Goal: Check status: Check status

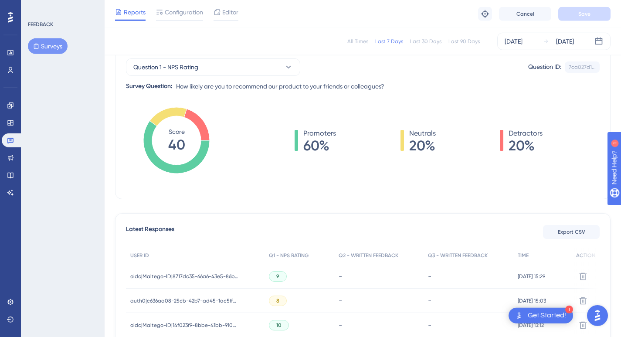
scroll to position [90, 0]
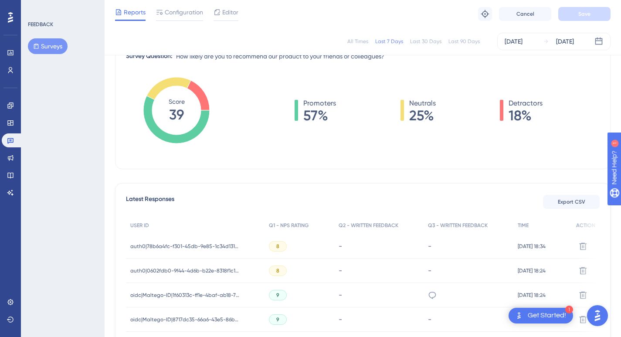
scroll to position [141, 0]
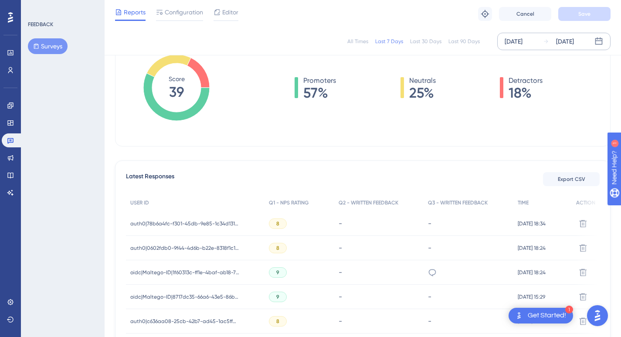
click at [510, 42] on div "[DATE]" at bounding box center [513, 41] width 18 height 10
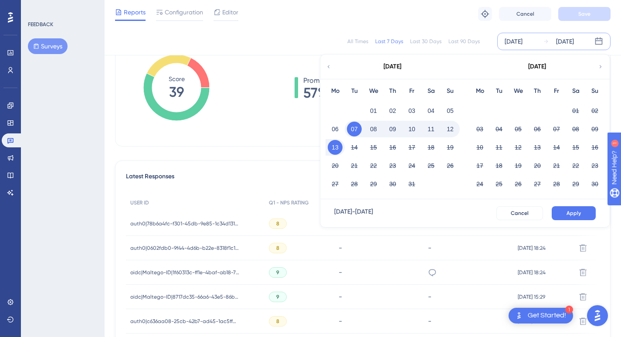
click at [371, 129] on button "08" at bounding box center [373, 129] width 15 height 15
click at [579, 210] on span "Apply" at bounding box center [573, 213] width 14 height 7
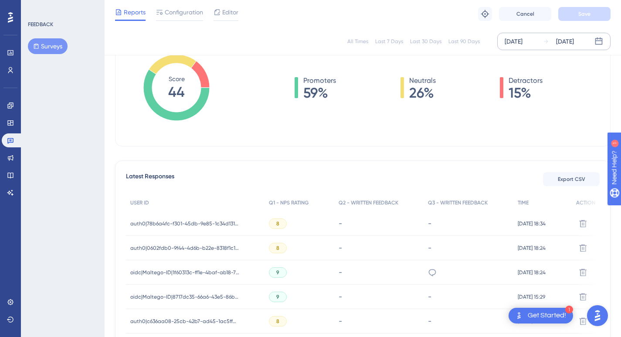
click at [200, 244] on div "auth0|0602fdb0-9f44-4d6b-b22e-8318f1c10e39 auth0|0602fdb0-9f44-4d6b-b22e-8318f1…" at bounding box center [184, 248] width 109 height 24
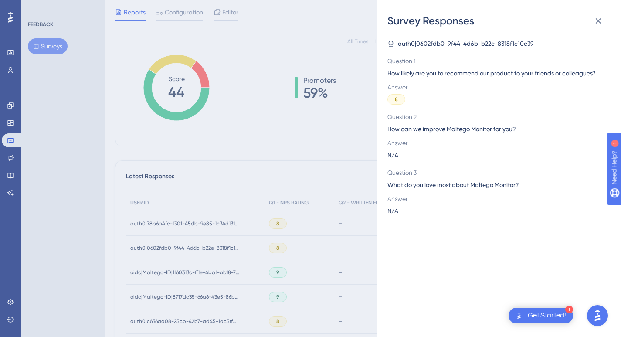
click at [199, 225] on div "Survey Responses auth0|0602fdb0-9f44-4d6b-b22e-8318f1c10e39 Question 1 How like…" at bounding box center [310, 168] width 621 height 337
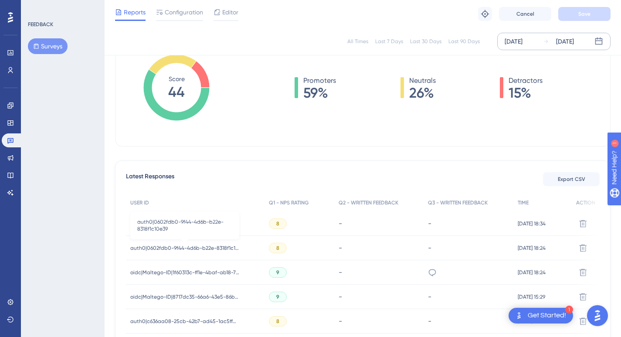
click at [179, 247] on span "auth0|0602fdb0-9f44-4d6b-b22e-8318f1c10e39" at bounding box center [184, 247] width 109 height 7
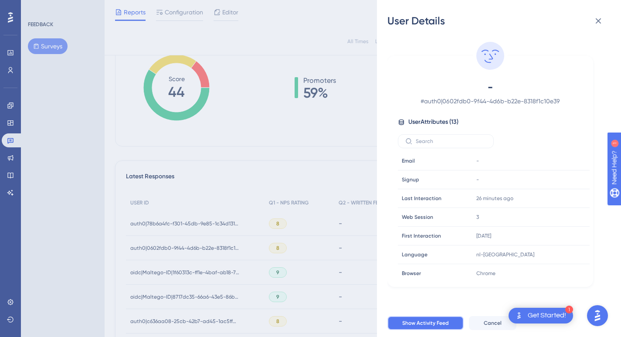
click at [430, 326] on span "Show Activity Feed" at bounding box center [425, 322] width 47 height 7
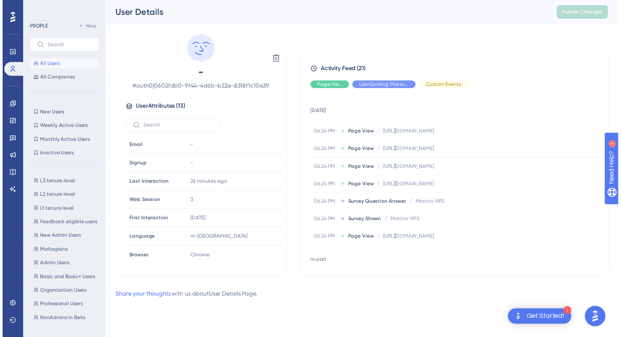
scroll to position [141, 0]
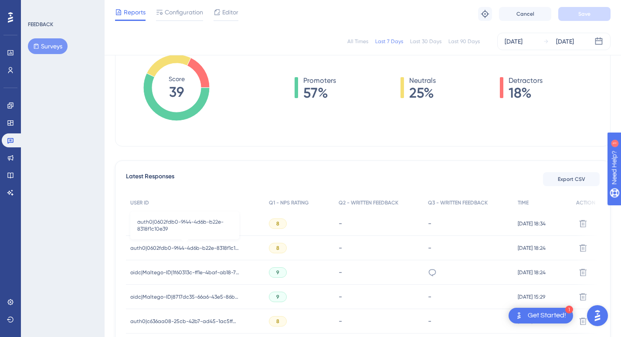
click at [210, 247] on span "auth0|0602fdb0-9f44-4d6b-b22e-8318f1c10e39" at bounding box center [184, 247] width 109 height 7
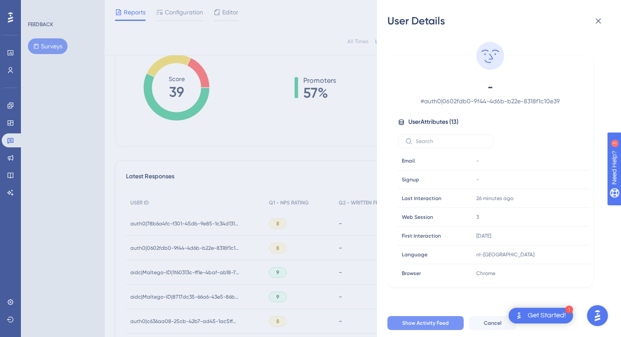
click at [435, 326] on span "Show Activity Feed" at bounding box center [425, 322] width 47 height 7
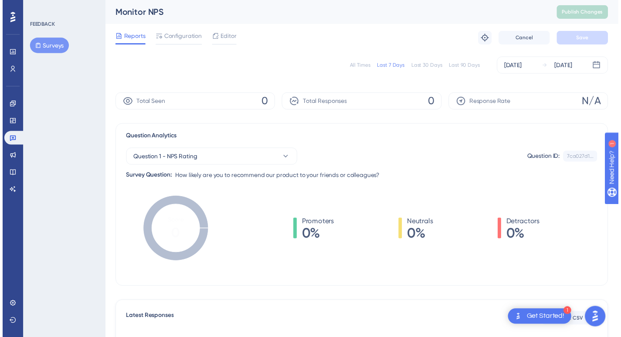
scroll to position [141, 0]
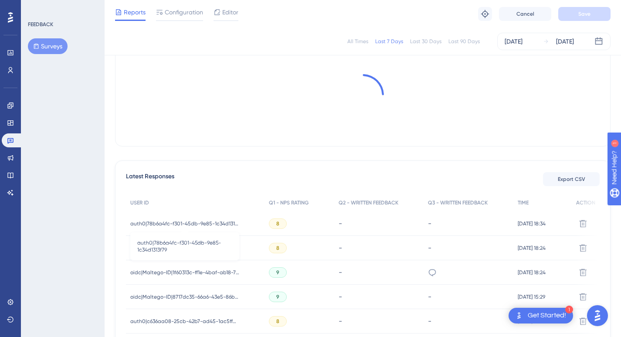
click at [193, 223] on span "auth0|78b6a4fc-f301-45db-9e85-1c34d1313f79" at bounding box center [184, 223] width 109 height 7
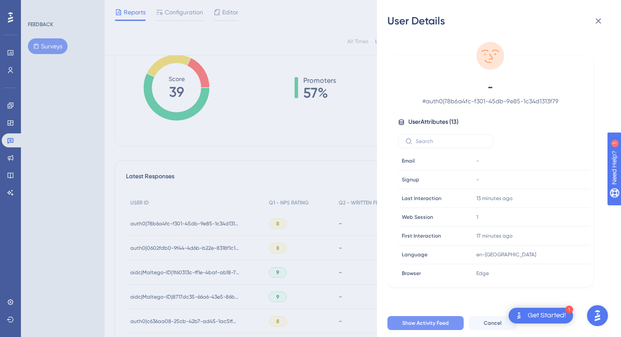
click at [414, 326] on span "Show Activity Feed" at bounding box center [425, 322] width 47 height 7
